Goal: Information Seeking & Learning: Learn about a topic

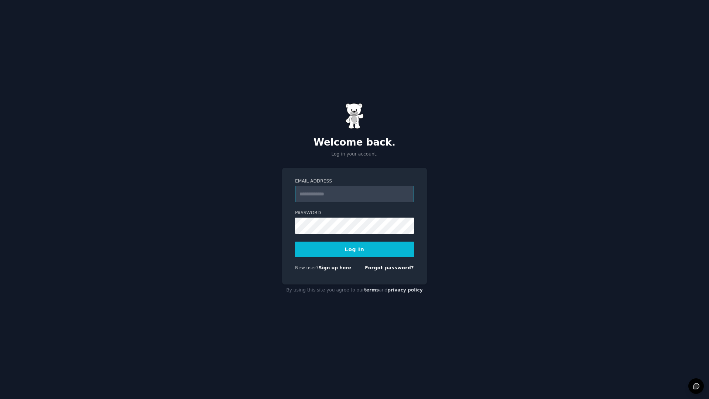
type input "**********"
click at [344, 252] on button "Log In" at bounding box center [354, 249] width 119 height 16
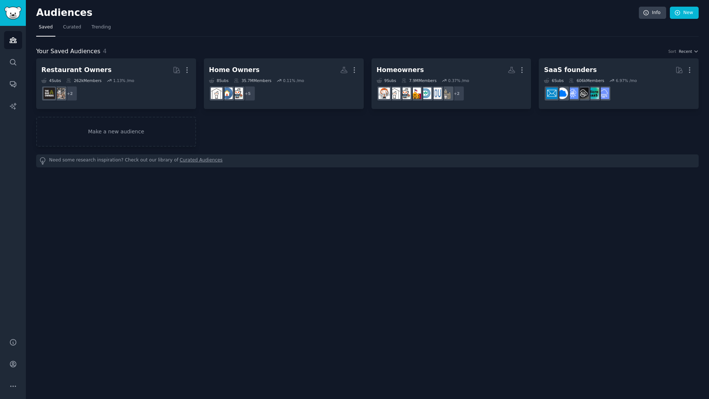
click at [228, 138] on div "Restaurant Owners More 4 Sub s 262k Members 1.13 % /mo + 2 Home Owners More 8 S…" at bounding box center [367, 102] width 662 height 88
click at [247, 127] on div "Restaurant Owners More 4 Sub s 262k Members 1.13 % /mo + 2 Home Owners More 8 S…" at bounding box center [367, 102] width 662 height 88
click at [1, 71] on div "Audiences Search Conversations AI Reports" at bounding box center [13, 177] width 26 height 303
click at [5, 62] on link "Search" at bounding box center [13, 62] width 18 height 18
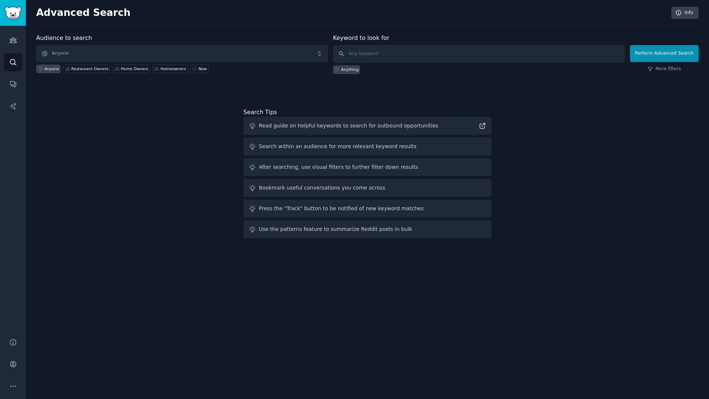
click at [78, 197] on div "Audience to search Anyone Anyone Restaurant Owners Home Owners Homeowners New K…" at bounding box center [367, 137] width 662 height 207
click at [86, 54] on span "Anyone" at bounding box center [182, 53] width 292 height 17
